Goal: Entertainment & Leisure: Consume media (video, audio)

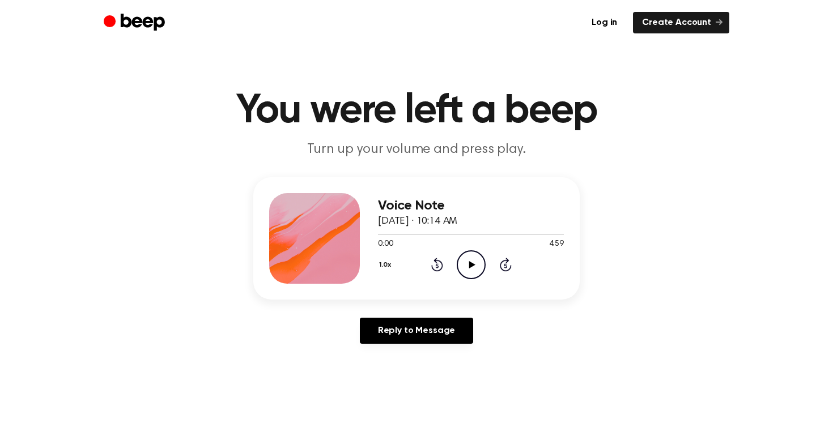
click at [476, 262] on icon "Play Audio" at bounding box center [471, 264] width 29 height 29
click at [380, 262] on button "1.0x" at bounding box center [387, 265] width 18 height 19
click at [395, 358] on span "1.2x" at bounding box center [396, 354] width 14 height 12
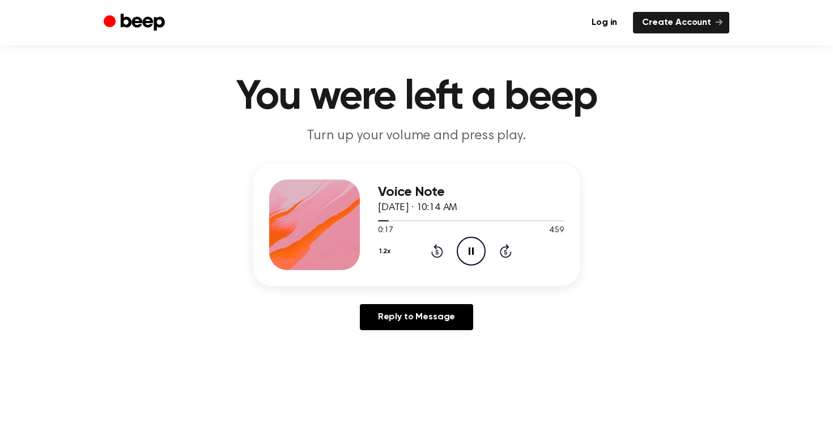
scroll to position [14, 0]
click at [390, 250] on button "1.2x" at bounding box center [386, 250] width 17 height 19
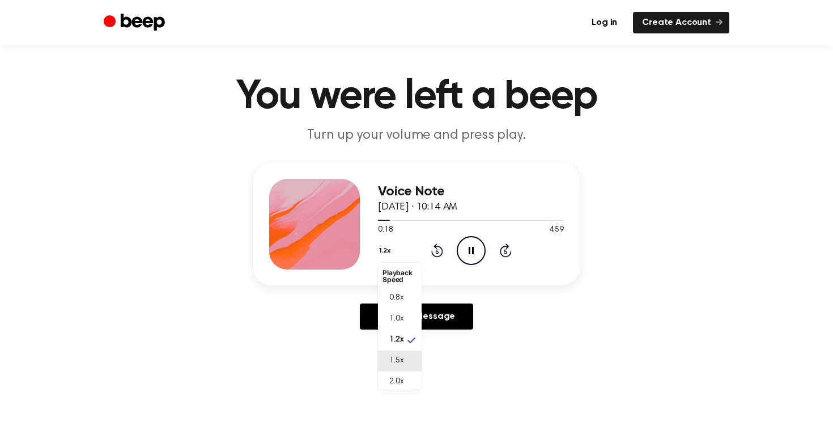
click at [408, 357] on li "1.5x" at bounding box center [400, 361] width 44 height 21
click at [471, 250] on icon "Pause Audio" at bounding box center [471, 250] width 29 height 29
click at [462, 248] on icon "Play Audio" at bounding box center [471, 250] width 29 height 29
click at [475, 243] on icon "Pause Audio" at bounding box center [471, 250] width 29 height 29
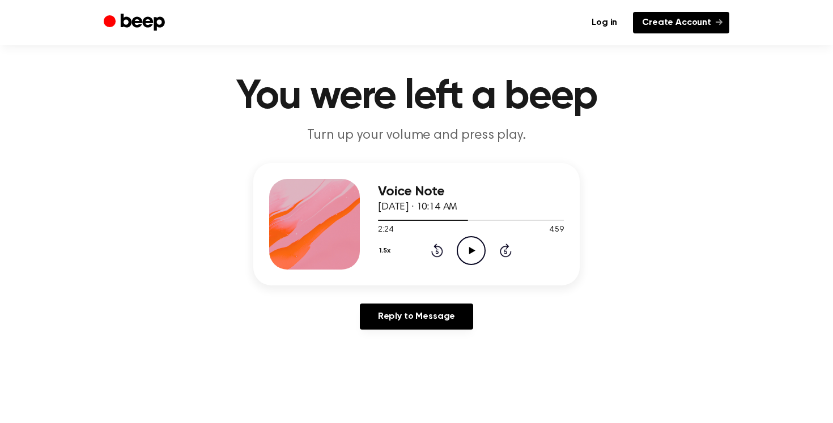
click at [660, 24] on link "Create Account" at bounding box center [681, 23] width 96 height 22
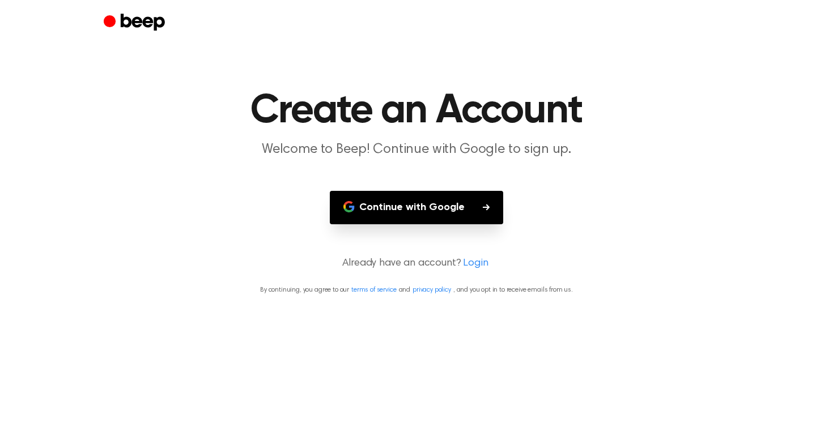
click at [466, 263] on link "Login" at bounding box center [475, 263] width 25 height 15
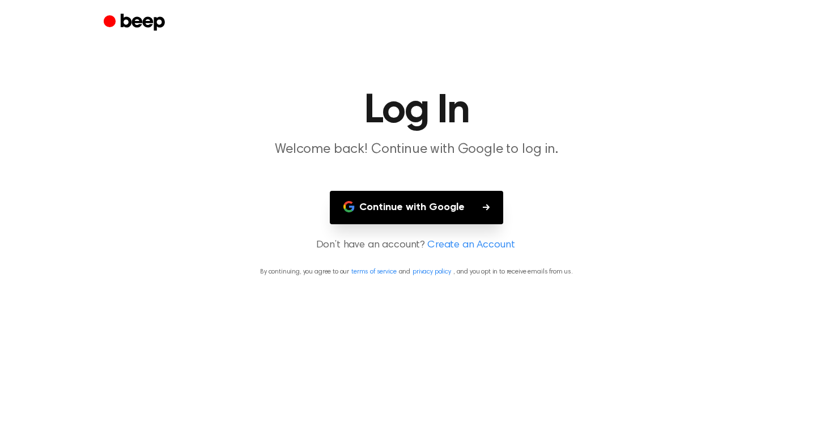
click at [455, 242] on link "Create an Account" at bounding box center [470, 245] width 87 height 15
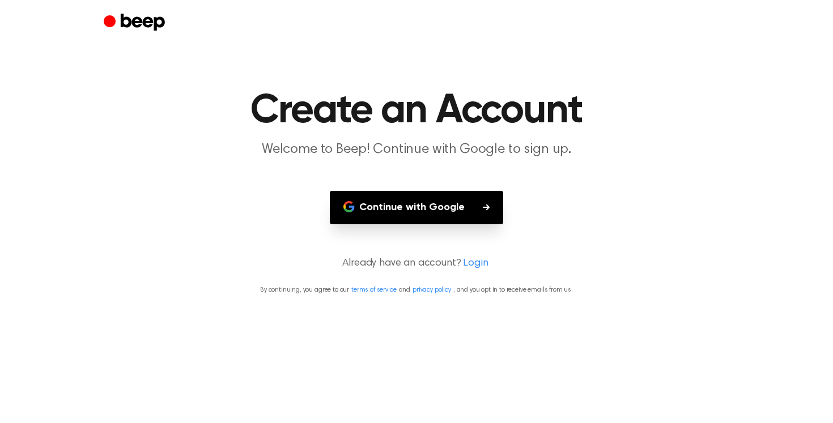
click at [473, 265] on link "Login" at bounding box center [475, 263] width 25 height 15
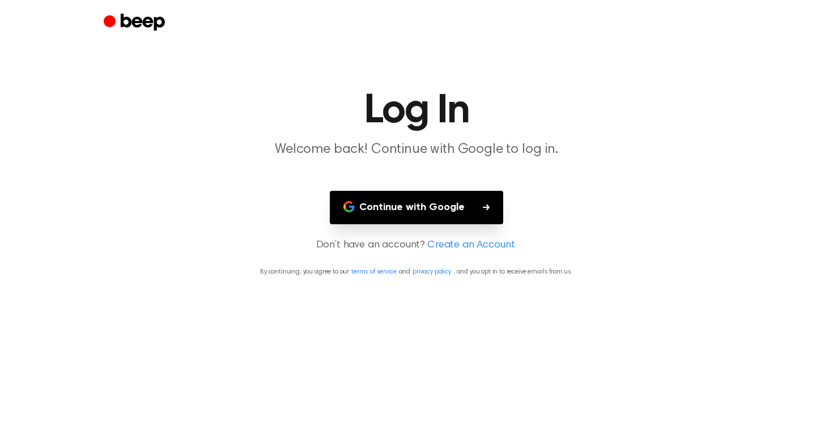
click at [460, 245] on link "Create an Account" at bounding box center [470, 245] width 87 height 15
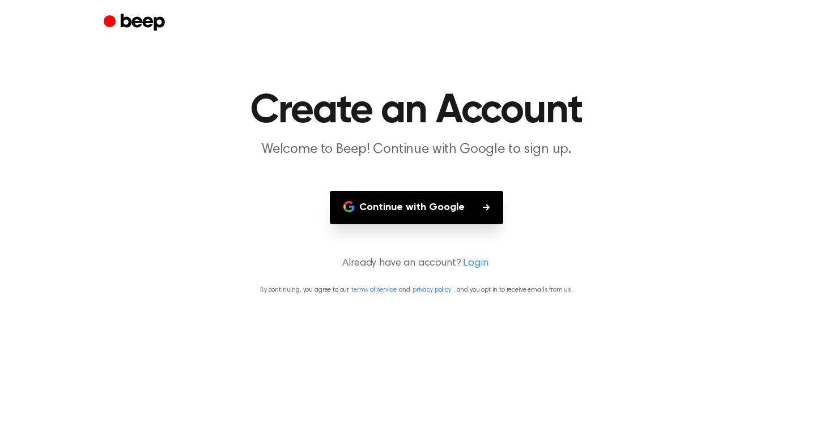
click at [423, 212] on button "Continue with Google" at bounding box center [416, 207] width 173 height 33
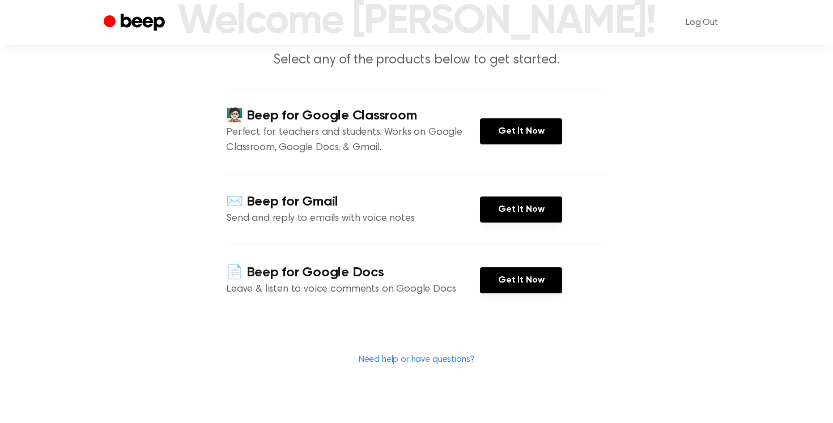
scroll to position [89, 0]
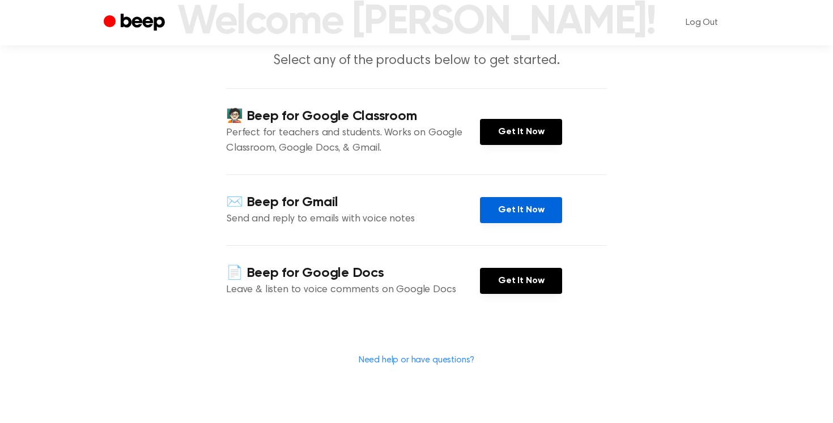
click at [502, 199] on link "Get It Now" at bounding box center [521, 210] width 82 height 26
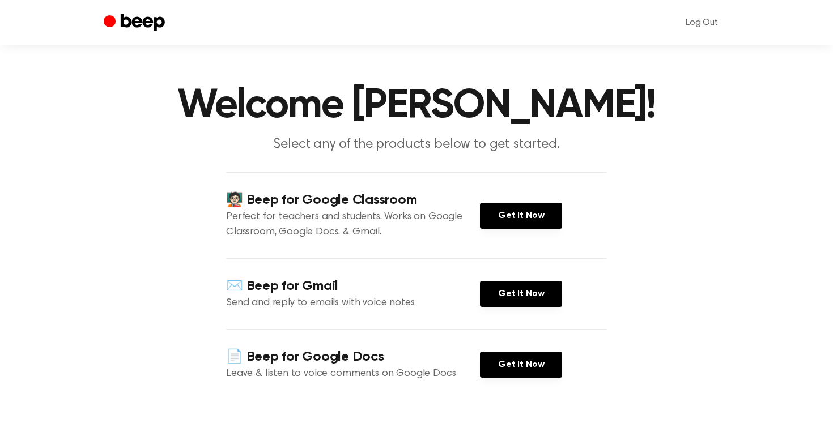
scroll to position [4, 0]
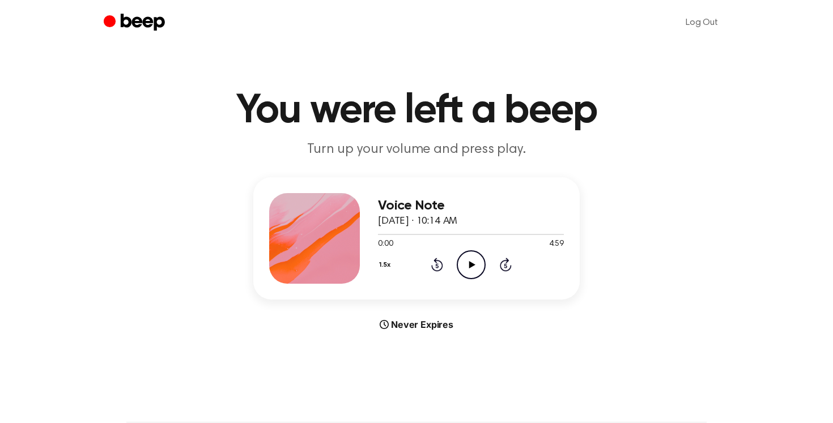
click at [458, 250] on icon "Play Audio" at bounding box center [471, 264] width 29 height 29
click at [430, 233] on div at bounding box center [471, 233] width 186 height 9
click at [435, 263] on icon "Rewind 5 seconds" at bounding box center [437, 264] width 12 height 15
click at [463, 262] on icon "Pause Audio" at bounding box center [471, 264] width 29 height 29
click at [475, 260] on icon "Play Audio" at bounding box center [471, 264] width 29 height 29
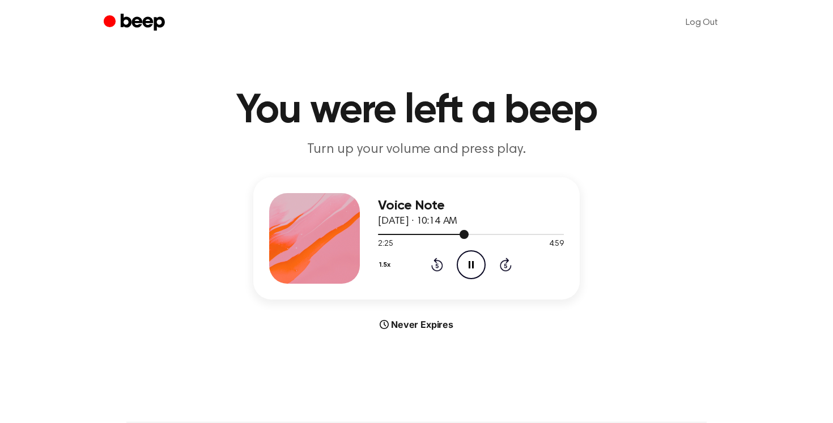
click at [439, 232] on div at bounding box center [471, 233] width 186 height 9
click at [385, 269] on button "1.5x" at bounding box center [386, 265] width 17 height 19
click at [398, 395] on span "2.0x" at bounding box center [396, 396] width 14 height 12
click at [413, 232] on div at bounding box center [471, 233] width 186 height 9
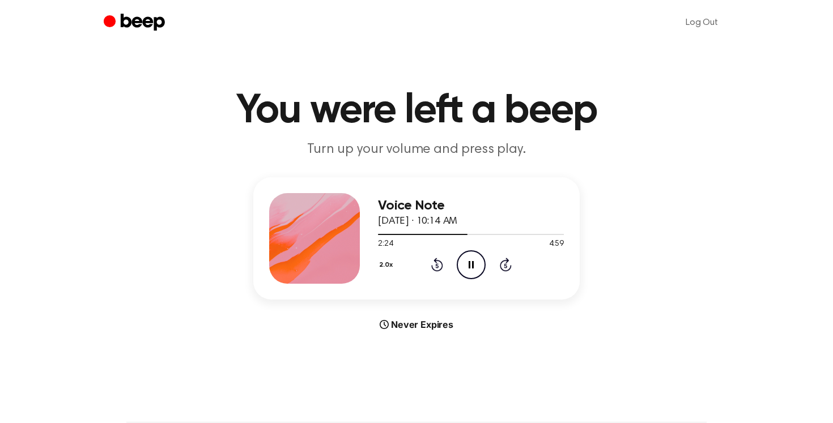
click at [478, 260] on icon "Pause Audio" at bounding box center [471, 264] width 29 height 29
click at [462, 265] on icon "Play Audio" at bounding box center [471, 264] width 29 height 29
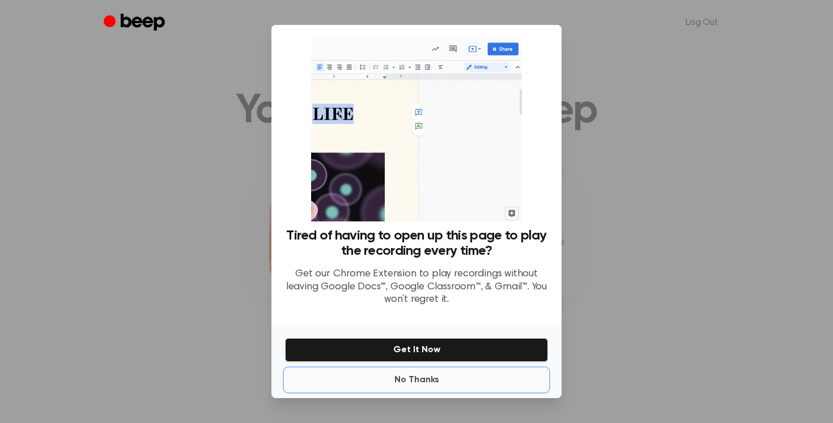
click at [429, 375] on button "No Thanks" at bounding box center [416, 380] width 263 height 23
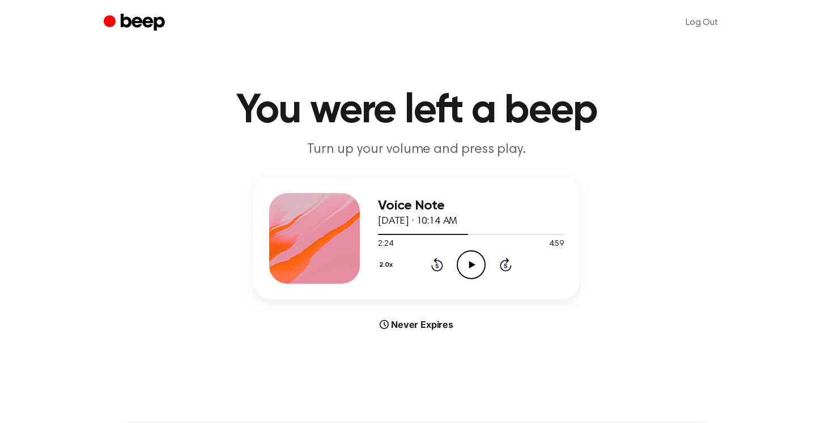
click at [466, 261] on icon "Play Audio" at bounding box center [471, 264] width 29 height 29
click at [385, 263] on button "2.0x" at bounding box center [387, 265] width 19 height 19
click at [399, 370] on span "1.5x" at bounding box center [396, 373] width 14 height 12
click at [388, 265] on button "1.5x" at bounding box center [386, 265] width 17 height 19
click at [393, 347] on li "1.2x" at bounding box center [400, 354] width 44 height 21
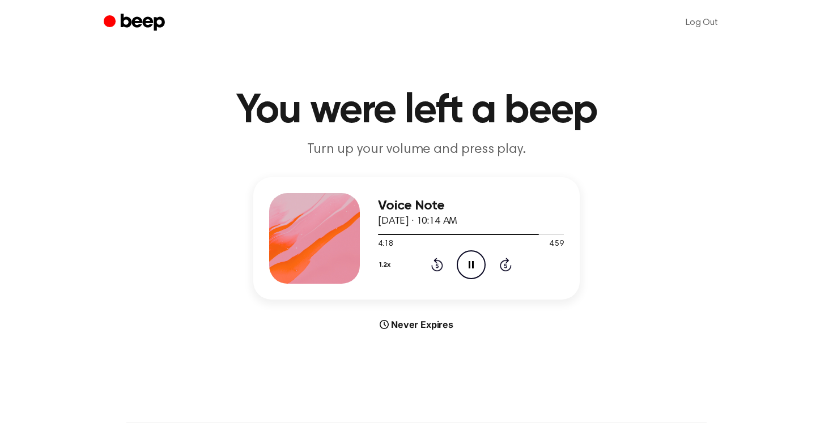
click at [436, 269] on icon "Rewind 5 seconds" at bounding box center [437, 264] width 12 height 15
click at [471, 258] on icon "Pause Audio" at bounding box center [471, 264] width 29 height 29
click at [440, 271] on icon "Rewind 5 seconds" at bounding box center [437, 264] width 12 height 15
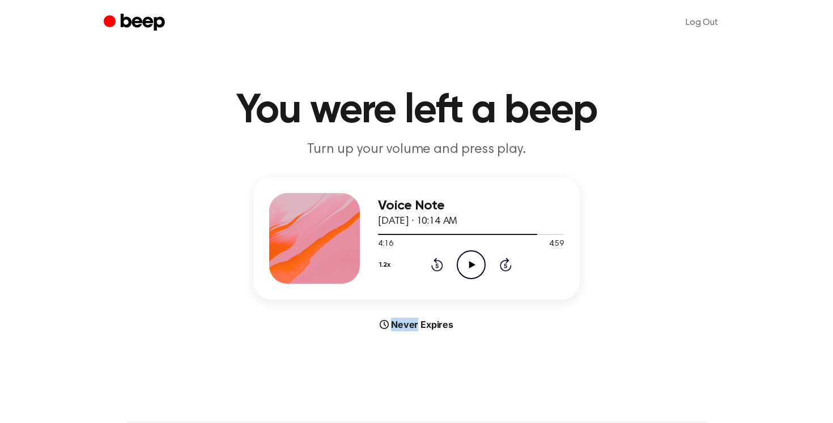
click at [440, 271] on icon "Rewind 5 seconds" at bounding box center [437, 264] width 12 height 15
click at [463, 269] on icon "Play Audio" at bounding box center [471, 264] width 29 height 29
click at [522, 234] on div at bounding box center [471, 234] width 186 height 1
click at [534, 234] on div at bounding box center [471, 234] width 186 height 1
click at [469, 273] on icon "Play Audio" at bounding box center [471, 264] width 29 height 29
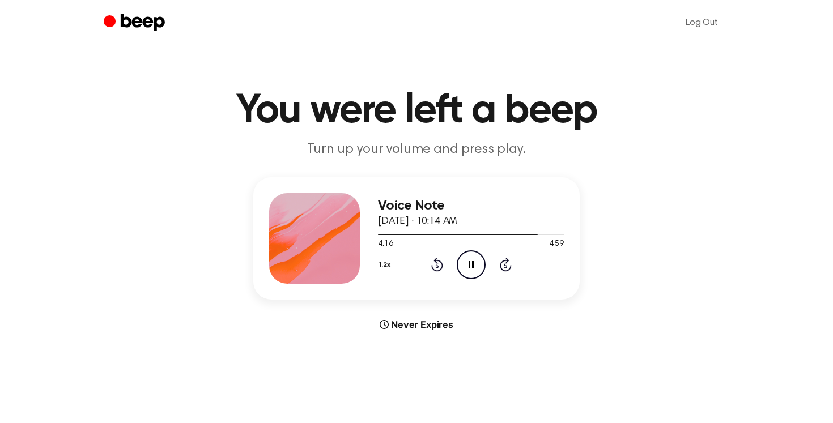
click at [469, 273] on icon "Pause Audio" at bounding box center [471, 264] width 29 height 29
click at [472, 265] on icon at bounding box center [472, 264] width 6 height 7
click at [380, 265] on button "1.2x" at bounding box center [386, 265] width 17 height 19
click at [395, 365] on li "1.5x" at bounding box center [400, 375] width 44 height 21
click at [471, 269] on icon "Pause Audio" at bounding box center [471, 264] width 29 height 29
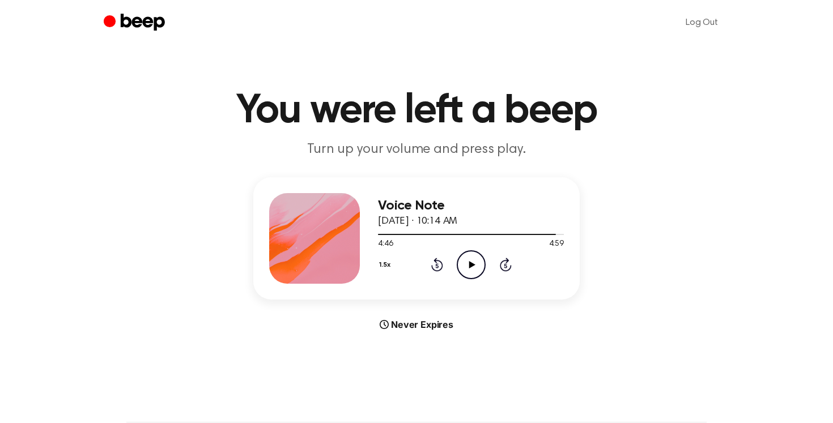
click at [472, 262] on icon "Play Audio" at bounding box center [471, 264] width 29 height 29
click at [458, 258] on circle at bounding box center [471, 265] width 28 height 28
click at [547, 235] on div at bounding box center [471, 233] width 186 height 9
click at [502, 268] on icon "Skip 5 seconds" at bounding box center [505, 264] width 12 height 15
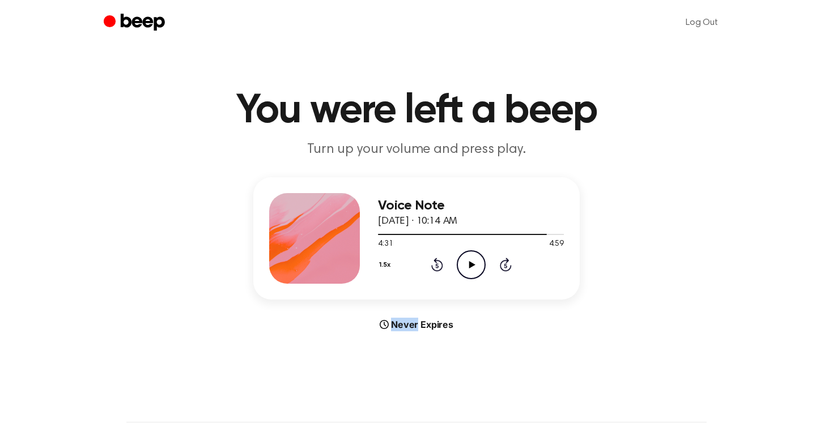
click at [502, 268] on icon "Skip 5 seconds" at bounding box center [505, 264] width 12 height 15
click at [468, 266] on icon "Play Audio" at bounding box center [471, 264] width 29 height 29
click at [435, 265] on icon "Rewind 5 seconds" at bounding box center [437, 264] width 12 height 15
click at [473, 261] on icon at bounding box center [471, 264] width 5 height 7
click at [473, 261] on icon "Play Audio" at bounding box center [471, 264] width 29 height 29
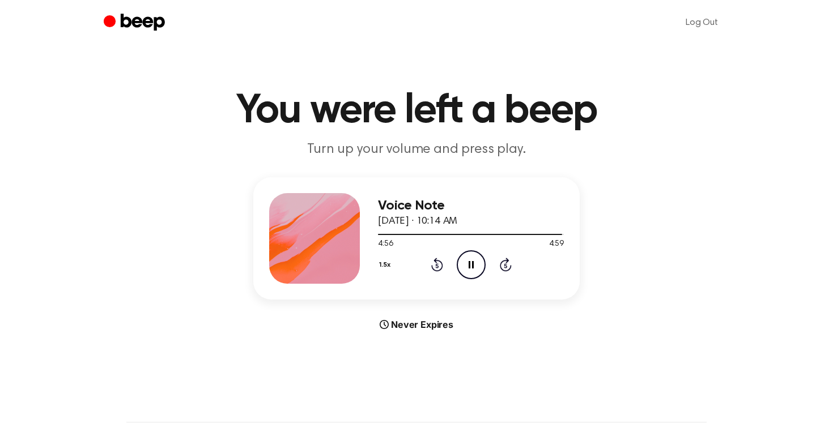
click at [469, 261] on icon at bounding box center [471, 264] width 5 height 7
